Goal: Transaction & Acquisition: Purchase product/service

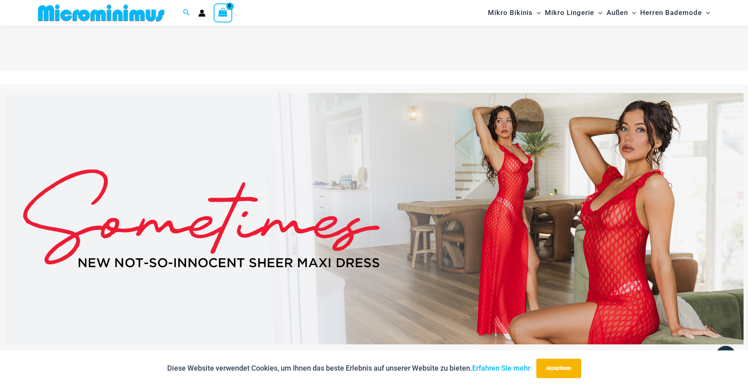
scroll to position [242, 0]
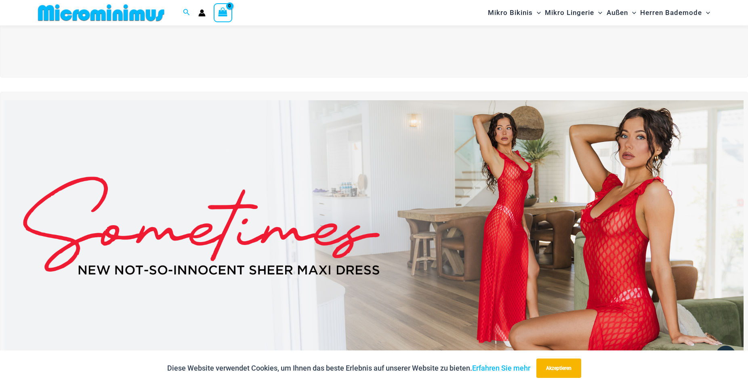
click at [512, 183] on img at bounding box center [373, 225] width 739 height 251
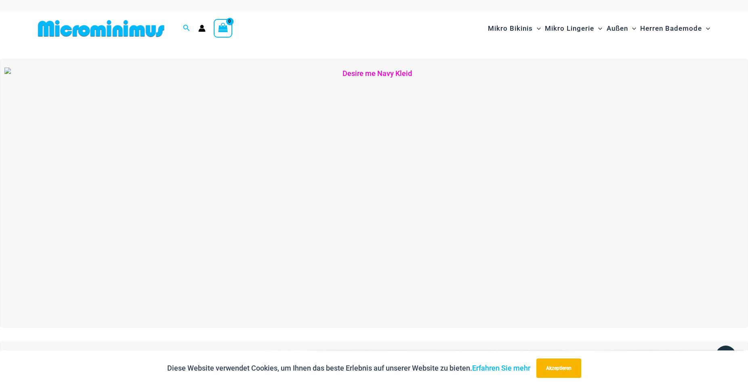
click at [648, 185] on img at bounding box center [373, 192] width 739 height 251
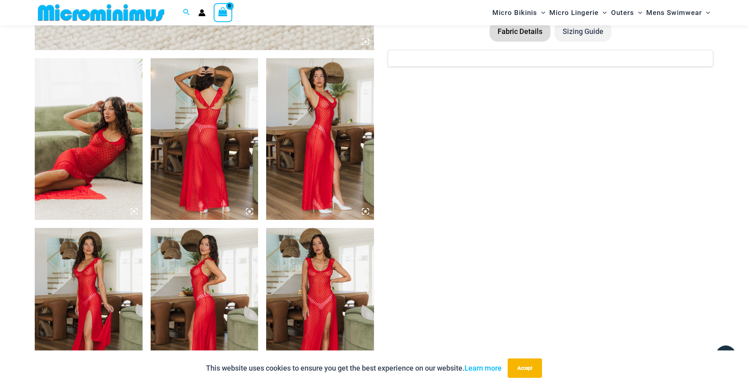
scroll to position [577, 0]
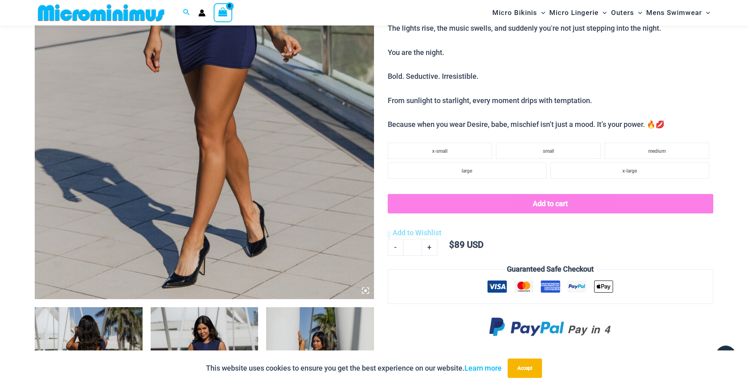
scroll to position [448, 0]
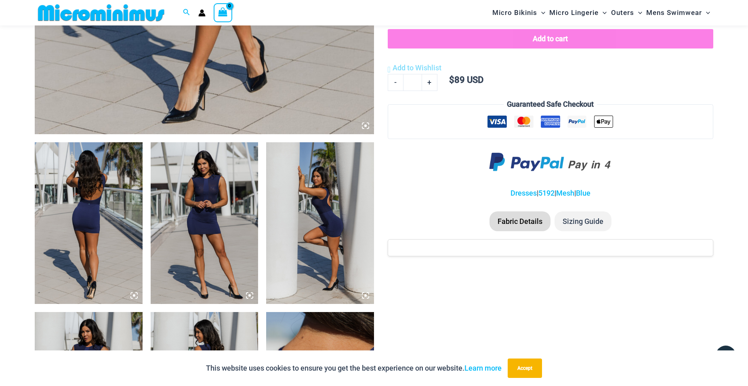
click at [88, 216] on img at bounding box center [89, 223] width 108 height 162
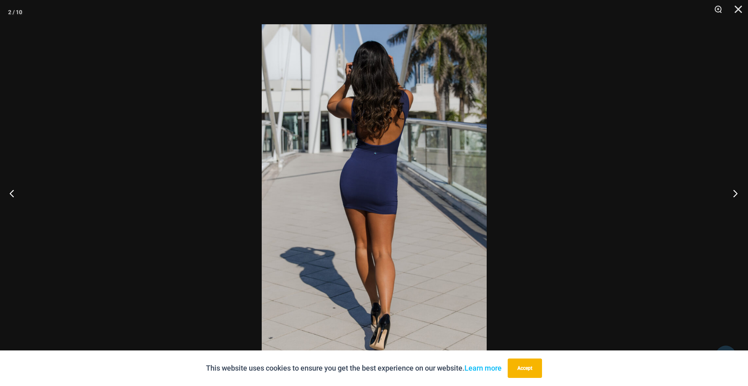
click at [737, 193] on button "Next" at bounding box center [733, 193] width 30 height 40
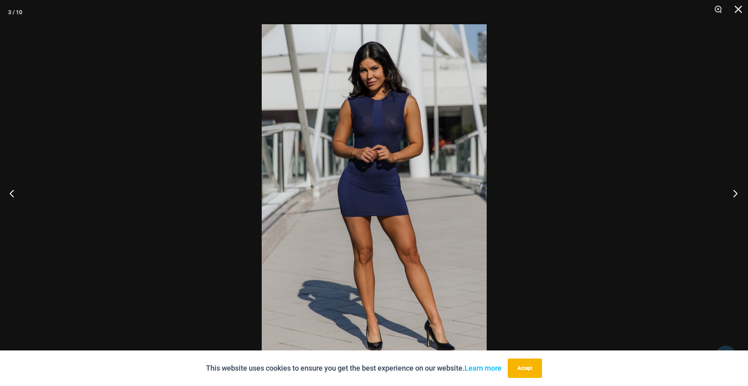
click at [737, 193] on button "Next" at bounding box center [733, 193] width 30 height 40
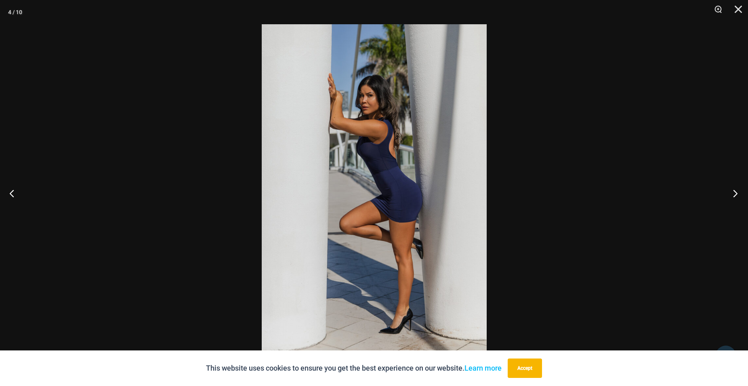
click at [737, 193] on button "Next" at bounding box center [733, 193] width 30 height 40
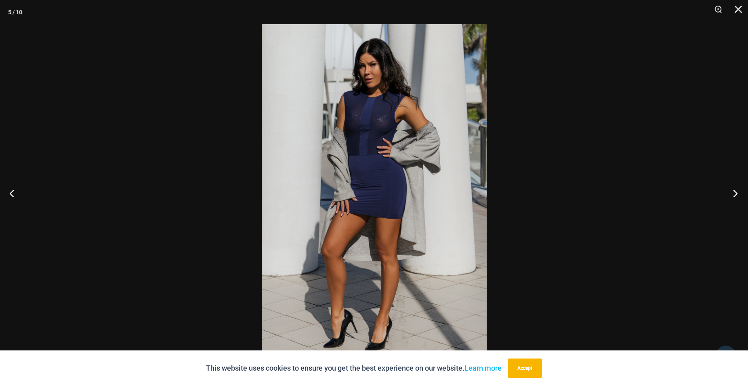
click at [737, 193] on button "Next" at bounding box center [733, 193] width 30 height 40
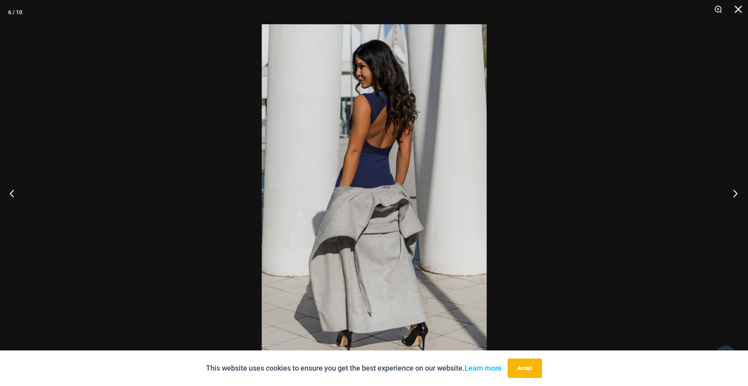
click at [737, 193] on button "Next" at bounding box center [733, 193] width 30 height 40
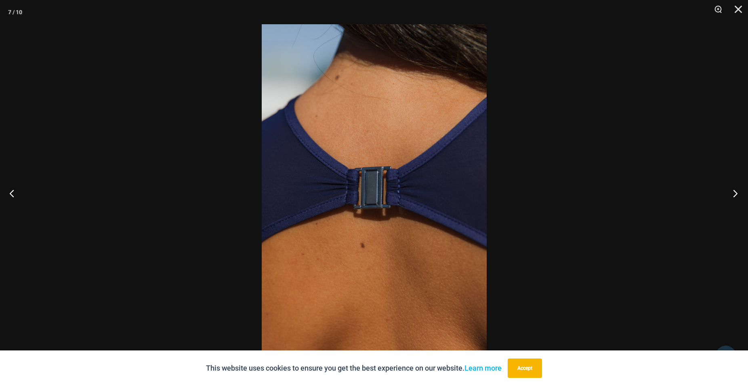
click at [737, 193] on button "Next" at bounding box center [733, 193] width 30 height 40
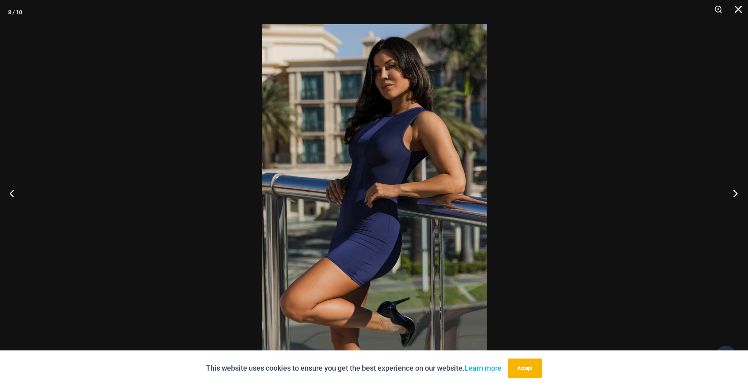
click at [737, 193] on button "Next" at bounding box center [733, 193] width 30 height 40
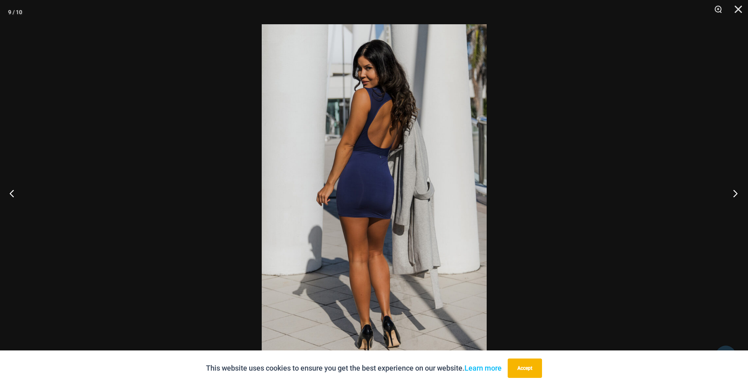
click at [737, 193] on button "Next" at bounding box center [733, 193] width 30 height 40
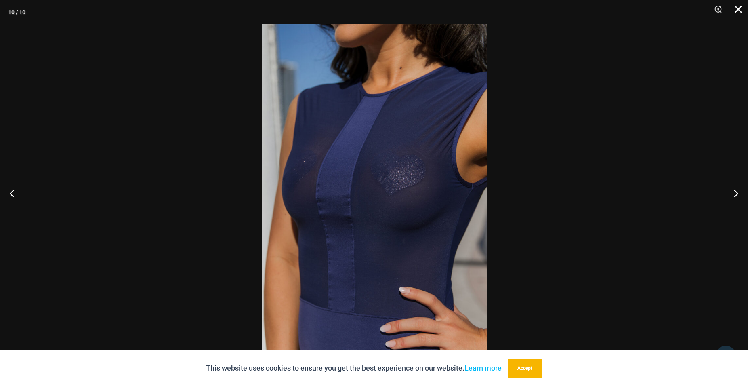
click at [739, 8] on button "Close" at bounding box center [736, 12] width 20 height 24
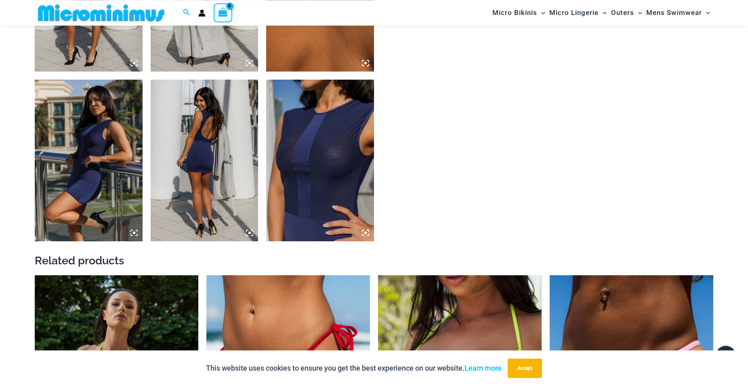
scroll to position [613, 0]
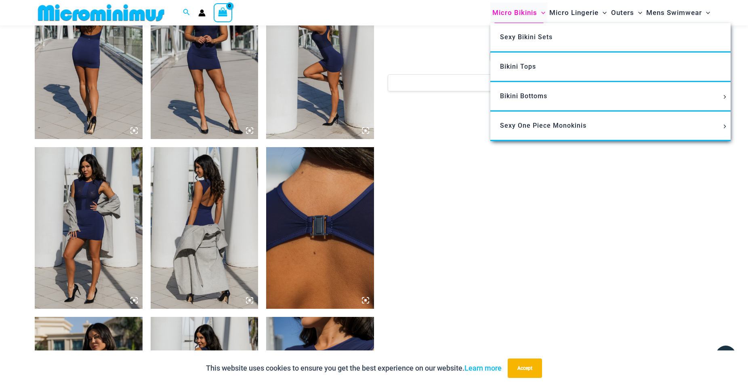
click at [515, 13] on span "Micro Bikinis" at bounding box center [515, 12] width 45 height 21
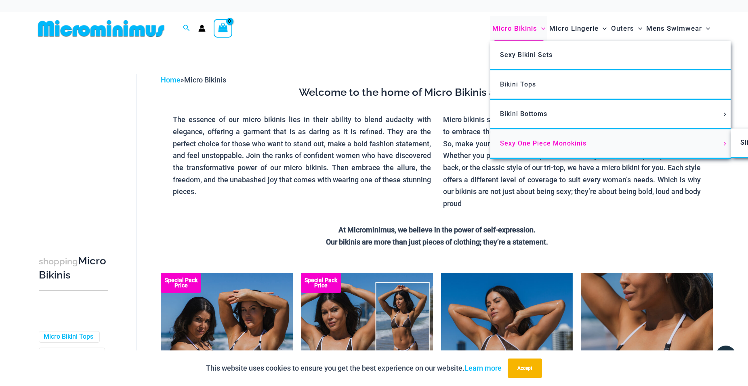
click at [541, 142] on span "Sexy One Piece Monokinis" at bounding box center [543, 143] width 86 height 8
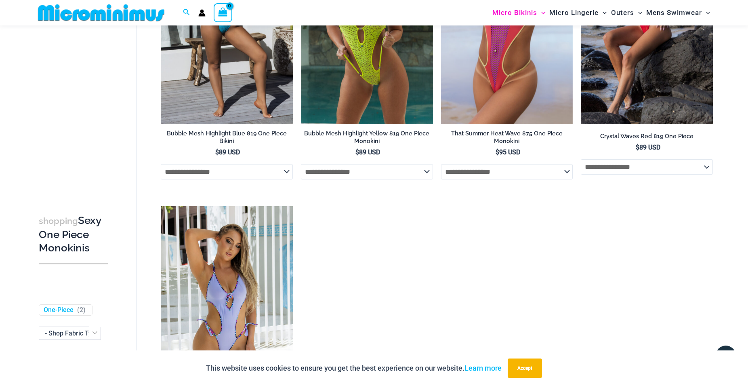
scroll to position [1725, 0]
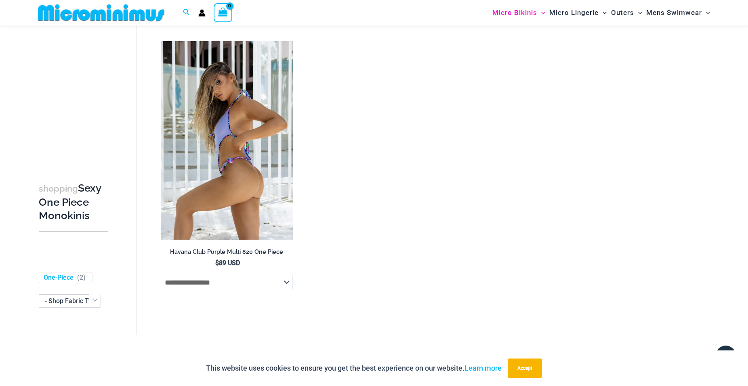
click at [161, 275] on select "**********" at bounding box center [227, 282] width 132 height 15
click at [286, 287] on select "**********" at bounding box center [227, 282] width 132 height 15
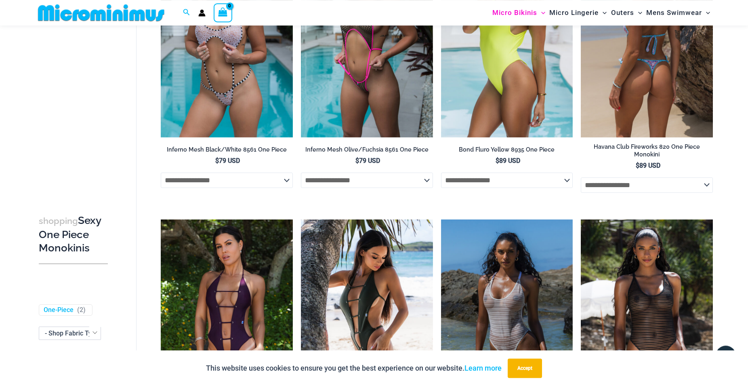
scroll to position [695, 0]
